Goal: Communication & Community: Answer question/provide support

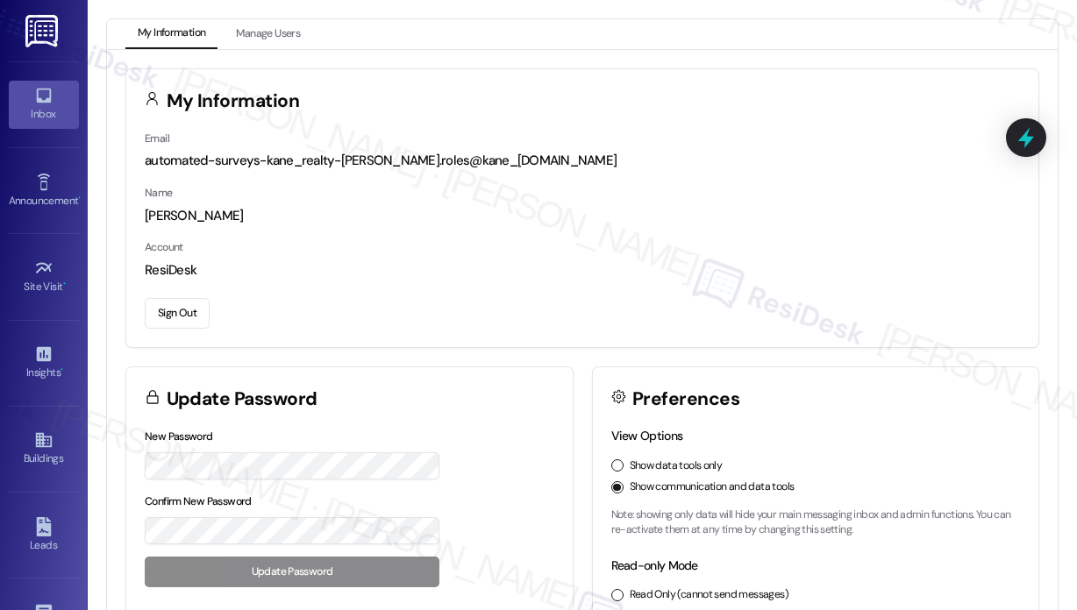
click at [39, 122] on div "Inbox" at bounding box center [44, 114] width 88 height 18
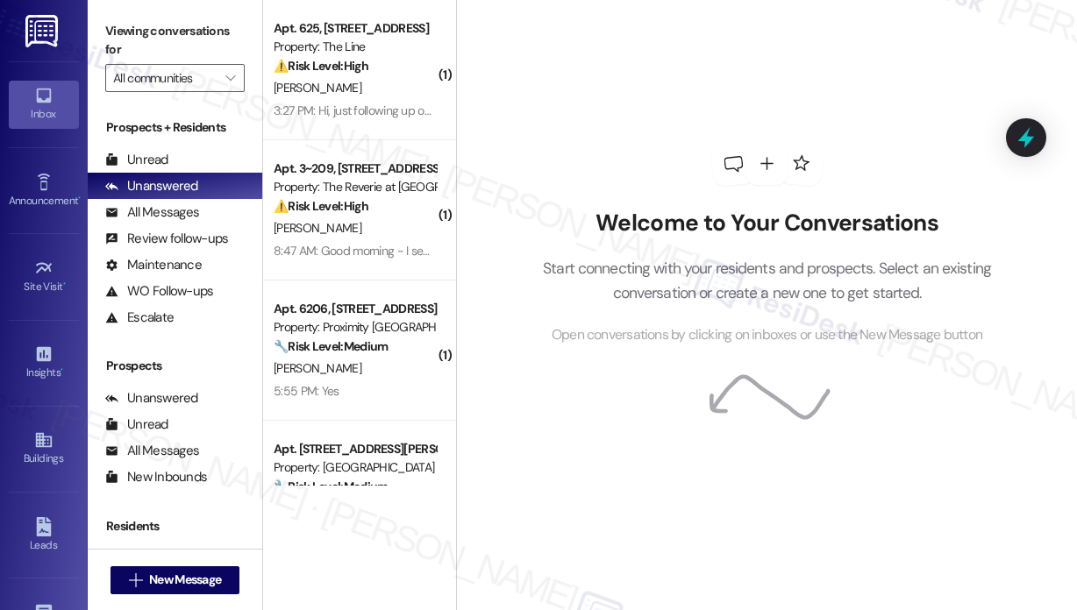
click at [559, 41] on div "Welcome to Your Conversations Start connecting with your residents and prospect…" at bounding box center [767, 244] width 526 height 488
